Goal: Find specific page/section: Locate a particular part of the current website

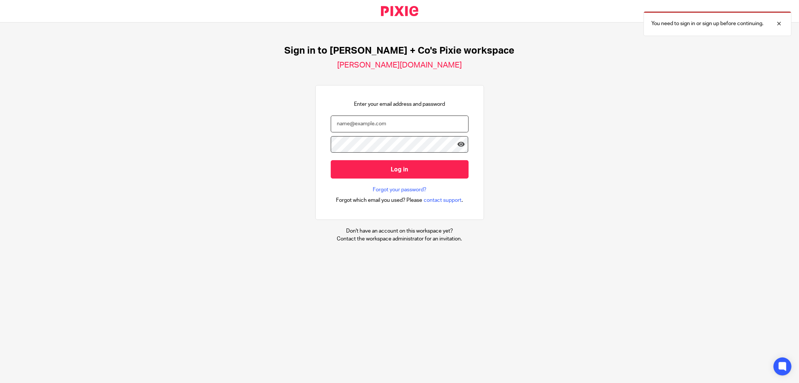
type input "dawn@jacobsandco.co.uk"
click at [425, 124] on input "dawn@jacobsandco.co.uk" at bounding box center [400, 123] width 138 height 17
click at [532, 135] on div "Sign in to Jacobs + Co's Pixie workspace jacobs-co.usepixie.net Enter your emai…" at bounding box center [399, 143] width 799 height 242
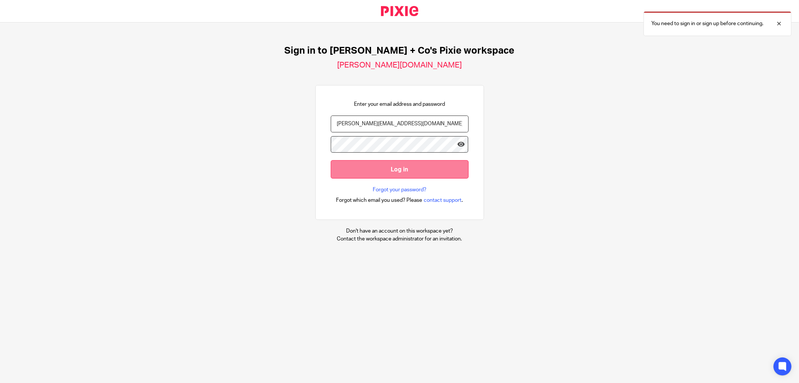
click at [384, 173] on input "Log in" at bounding box center [400, 169] width 138 height 18
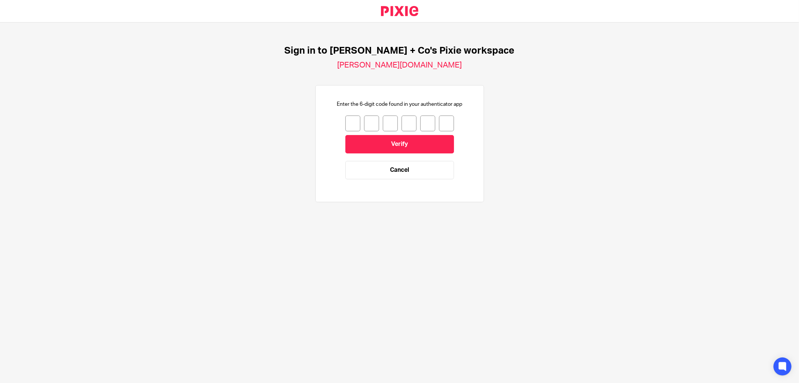
click at [350, 125] on input "number" at bounding box center [352, 123] width 15 height 16
type input "6"
type input "7"
type input "8"
type input "3"
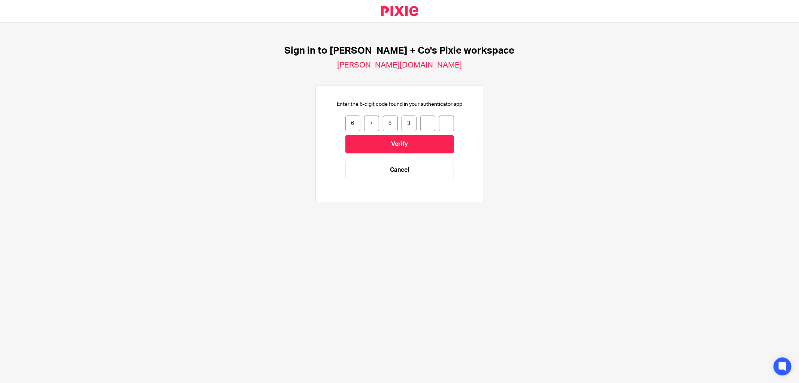
type input "7"
type input "3"
click at [384, 141] on input "Verify" at bounding box center [399, 144] width 109 height 18
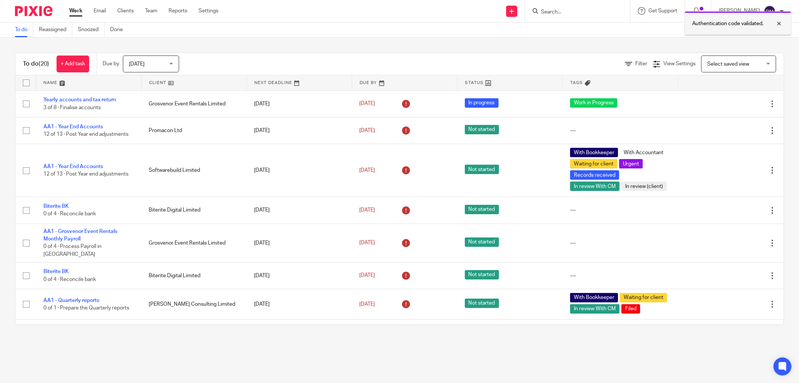
click at [778, 23] on div at bounding box center [774, 23] width 20 height 9
click at [569, 9] on input "Search" at bounding box center [573, 12] width 67 height 7
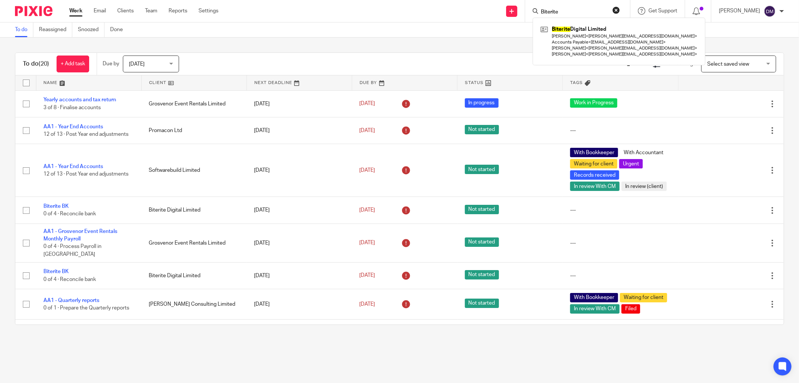
type input "Biterite"
click button "submit" at bounding box center [0, 0] width 0 height 0
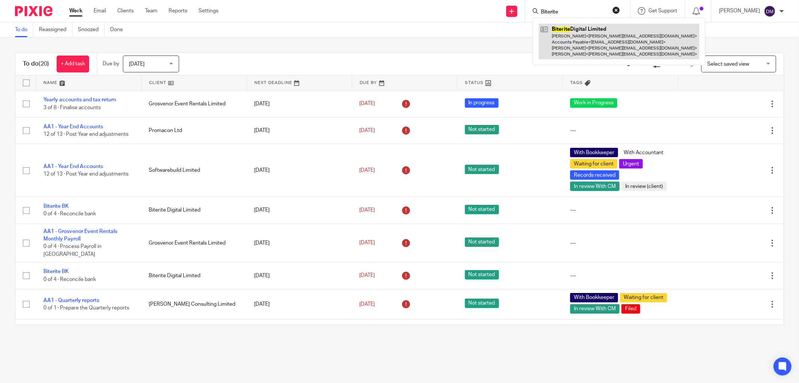
click at [575, 25] on link at bounding box center [619, 42] width 161 height 36
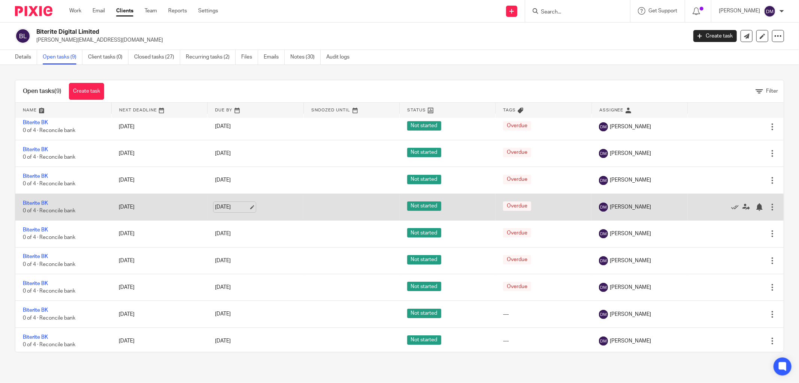
scroll to position [9, 0]
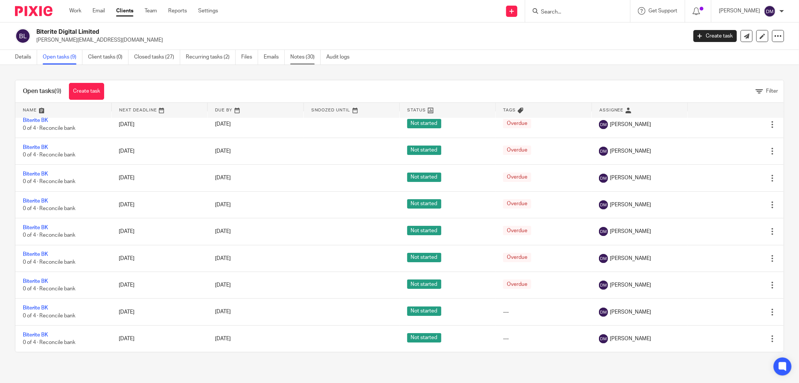
click at [308, 58] on link "Notes (30)" at bounding box center [305, 57] width 30 height 15
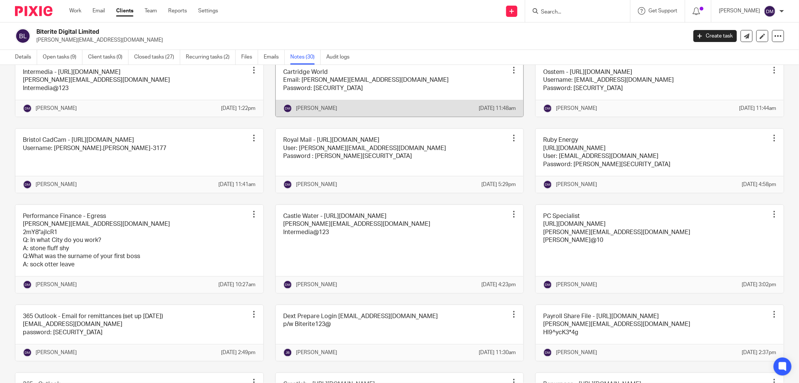
scroll to position [166, 0]
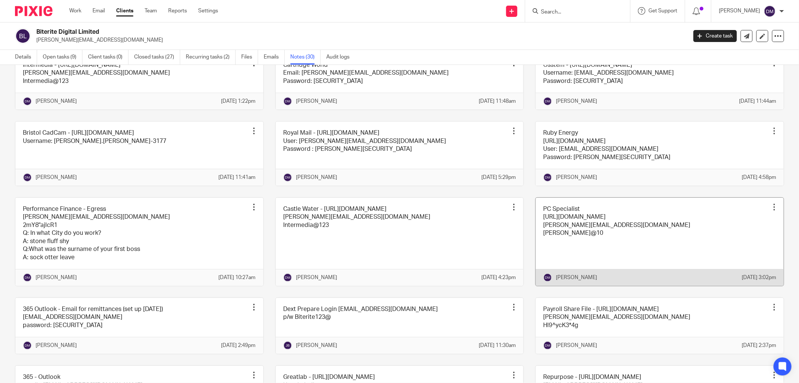
click at [637, 259] on link at bounding box center [660, 241] width 248 height 88
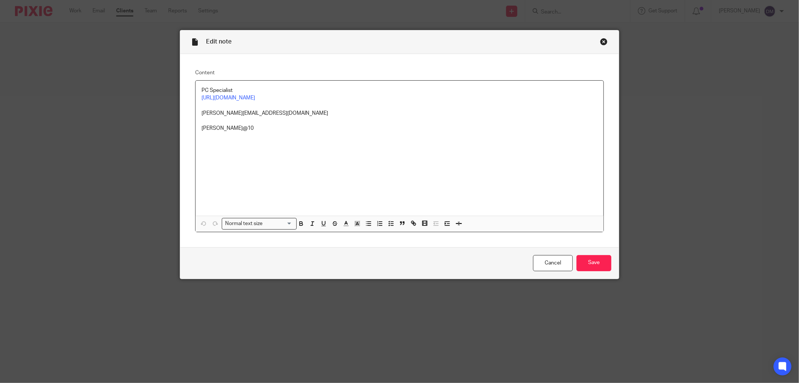
click at [270, 117] on p "[PERSON_NAME][EMAIL_ADDRESS][DOMAIN_NAME]" at bounding box center [400, 112] width 396 height 7
drag, startPoint x: 256, startPoint y: 113, endPoint x: 197, endPoint y: 112, distance: 58.5
click at [197, 112] on div "PC Specialist https://www.pcspecialist.co.uk/customer-admin/ michael@bite-rite.…" at bounding box center [400, 148] width 408 height 135
copy p "[PERSON_NAME][EMAIL_ADDRESS][DOMAIN_NAME]"
click at [600, 40] on div "Close this dialog window" at bounding box center [603, 41] width 7 height 7
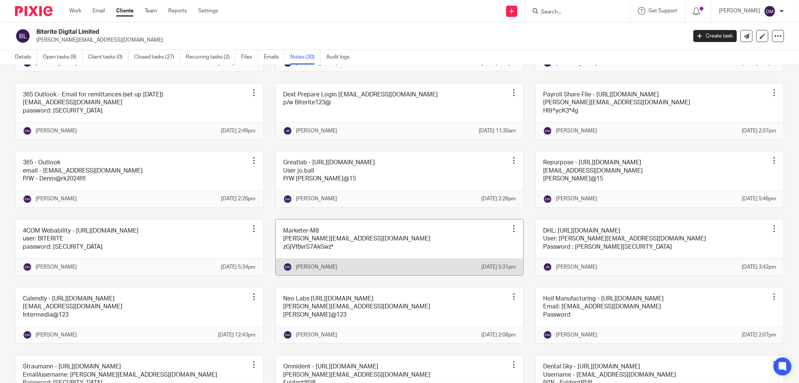
scroll to position [375, 0]
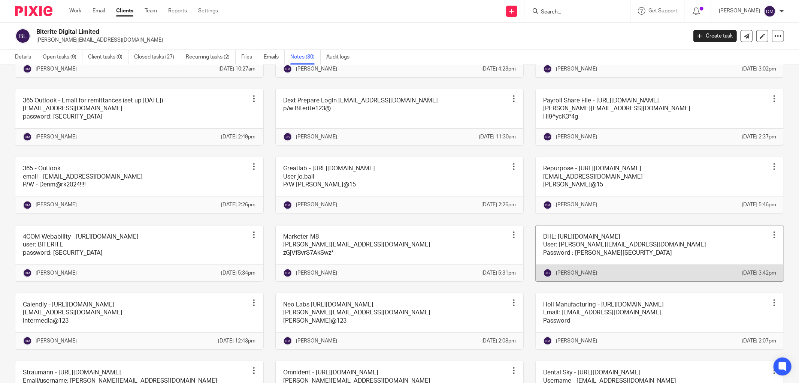
click at [652, 281] on link at bounding box center [660, 253] width 248 height 56
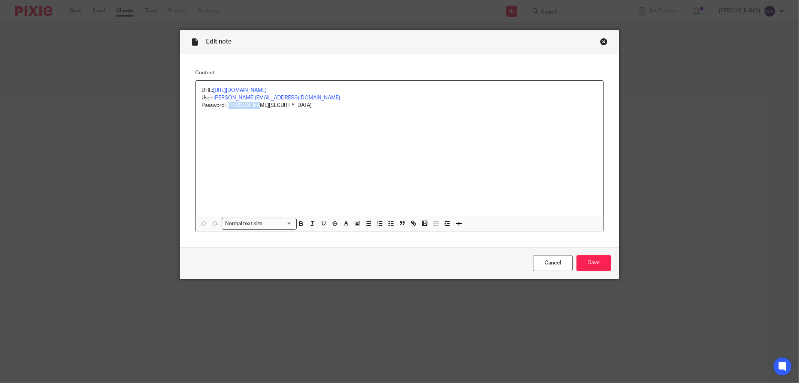
drag, startPoint x: 249, startPoint y: 106, endPoint x: 226, endPoint y: 108, distance: 22.9
click at [226, 108] on p "Password : [PERSON_NAME][SECURITY_DATA]" at bounding box center [400, 105] width 396 height 7
copy p "[PERSON_NAME]@15"
click at [602, 40] on div "Close this dialog window" at bounding box center [603, 41] width 7 height 7
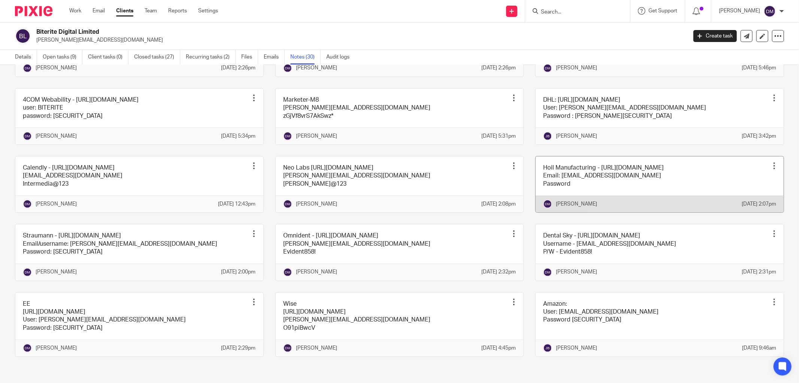
scroll to position [617, 0]
